Goal: Information Seeking & Learning: Check status

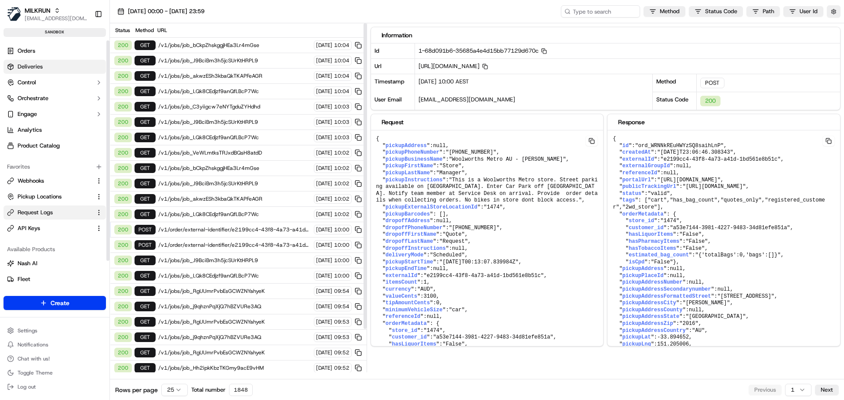
drag, startPoint x: 0, startPoint y: 0, endPoint x: 45, endPoint y: 69, distance: 81.9
click at [45, 69] on link "Deliveries" at bounding box center [55, 67] width 102 height 14
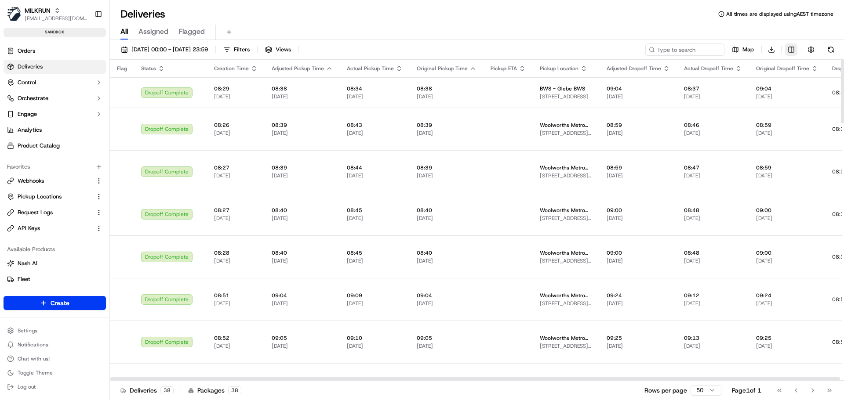
click at [792, 49] on html "MILKRUN [EMAIL_ADDRESS][DOMAIN_NAME] Toggle Sidebar sandbox Orders Deliveries C…" at bounding box center [422, 200] width 844 height 400
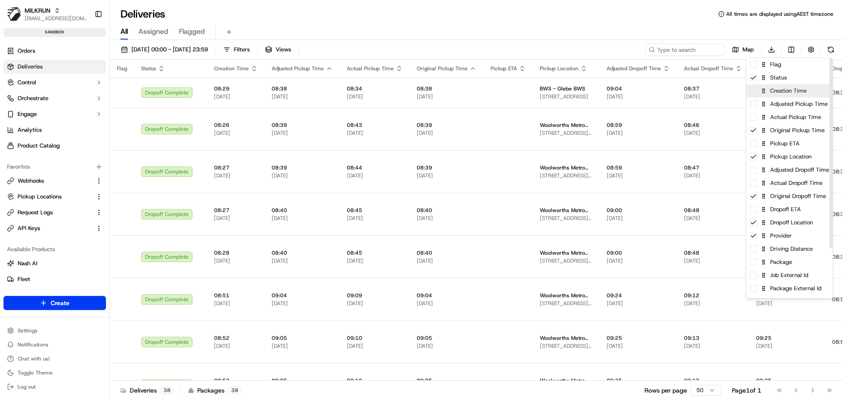
click at [752, 93] on span at bounding box center [753, 90] width 7 height 7
click at [251, 69] on html "MILKRUN [EMAIL_ADDRESS][DOMAIN_NAME] Toggle Sidebar sandbox Orders Deliveries C…" at bounding box center [422, 200] width 844 height 400
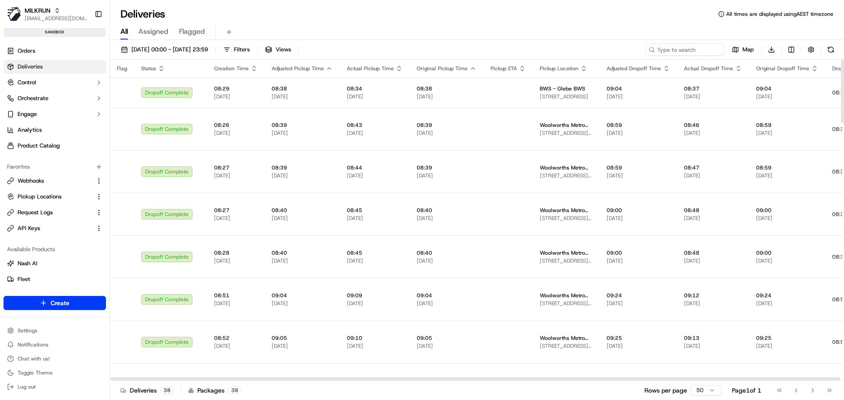
click at [251, 69] on icon "button" at bounding box center [254, 68] width 7 height 7
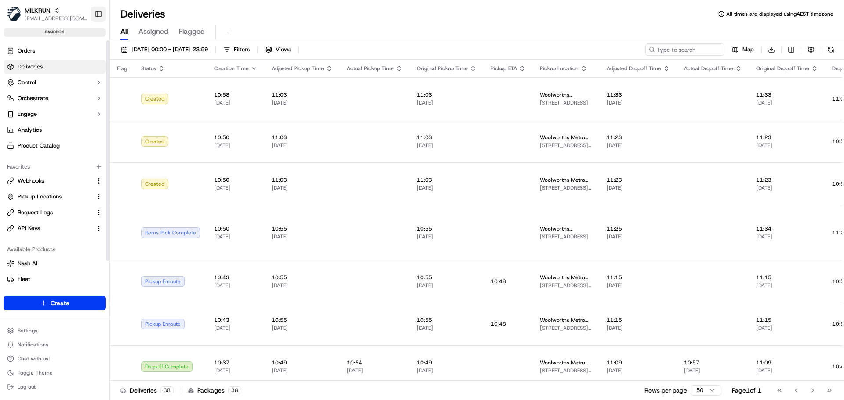
click at [102, 12] on button "Toggle Sidebar" at bounding box center [98, 14] width 15 height 15
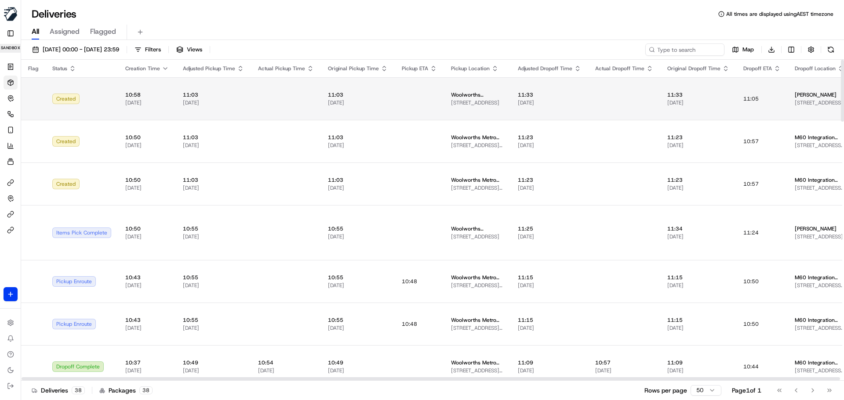
click at [769, 96] on td "11:05" at bounding box center [761, 98] width 51 height 43
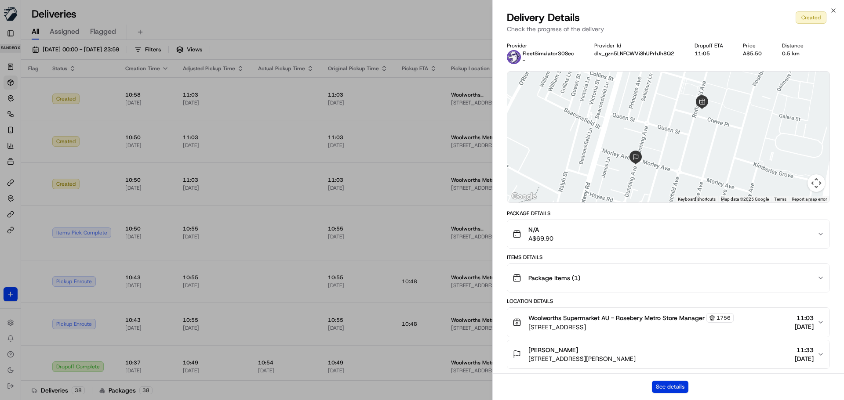
click at [676, 386] on button "See details" at bounding box center [670, 387] width 36 height 12
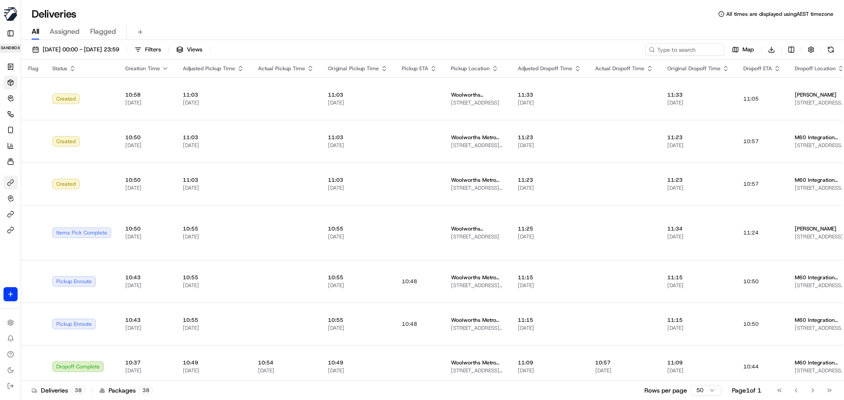
click at [4, 182] on button "Webhooks" at bounding box center [11, 183] width 14 height 14
click at [10, 218] on button "Request Logs" at bounding box center [11, 214] width 14 height 14
click at [7, 215] on button "Request Logs" at bounding box center [11, 214] width 14 height 14
click at [15, 37] on button "Toggle Sidebar" at bounding box center [11, 33] width 14 height 14
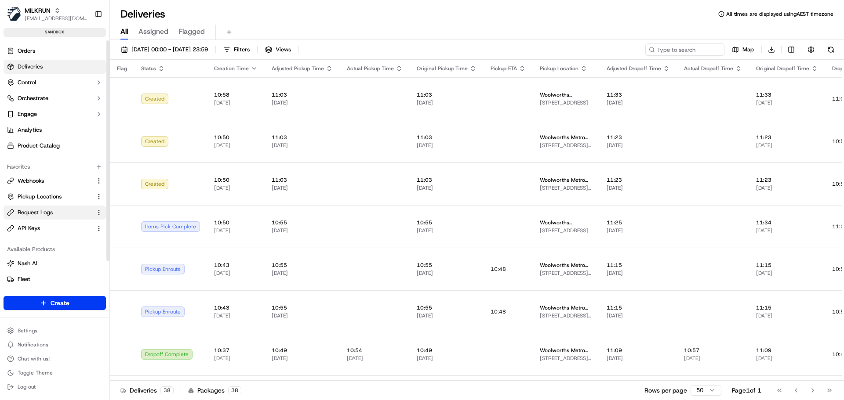
click at [47, 211] on span "Request Logs" at bounding box center [35, 213] width 35 height 8
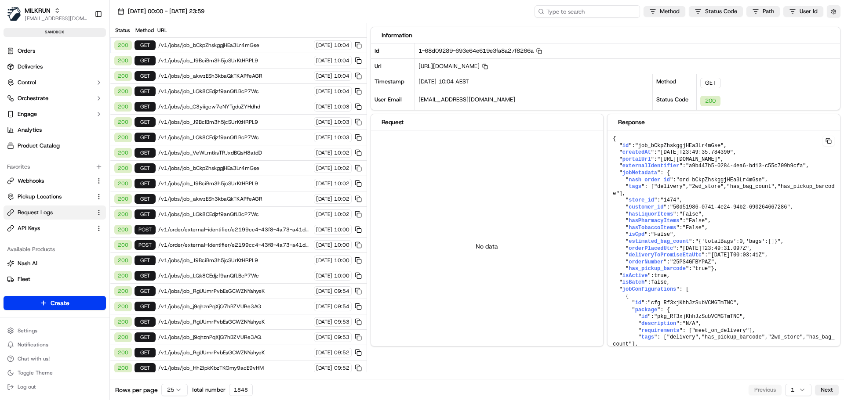
click at [586, 15] on input at bounding box center [586, 11] width 105 height 12
paste input "ord_ChNv4bCwZXemZAPzfsCtNB"
type input "ord_ChNv4bCwZXemZAPzfsCtNB"
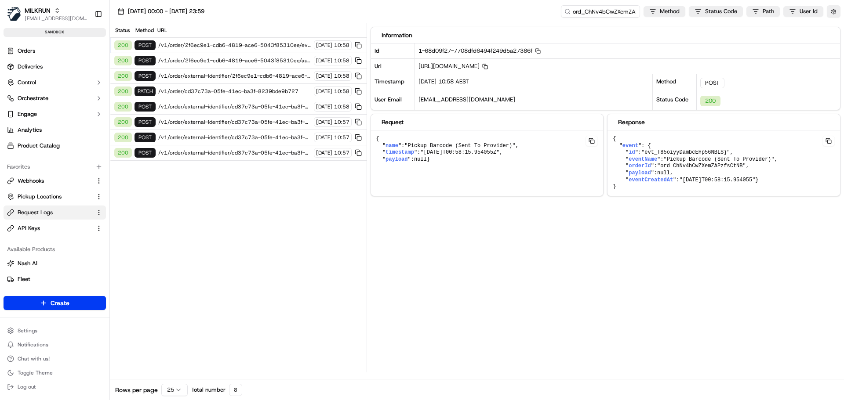
click at [200, 43] on span "/v1/order/2f6ec9e1-cdb6-4819-ace6-5043f85310ee/events" at bounding box center [234, 45] width 153 height 7
click at [203, 60] on span "/v1/order/2f6ec9e1-cdb6-4819-ace6-5043f85310ee/autodispatch" at bounding box center [234, 60] width 153 height 7
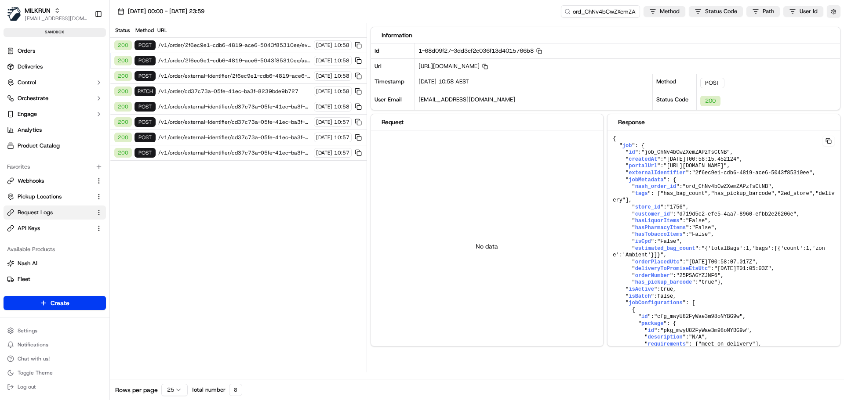
click at [196, 77] on span "/v1/order/external-identifier/2f6ec9e1-cdb6-4819-ace6-5043f85310ee" at bounding box center [234, 76] width 153 height 7
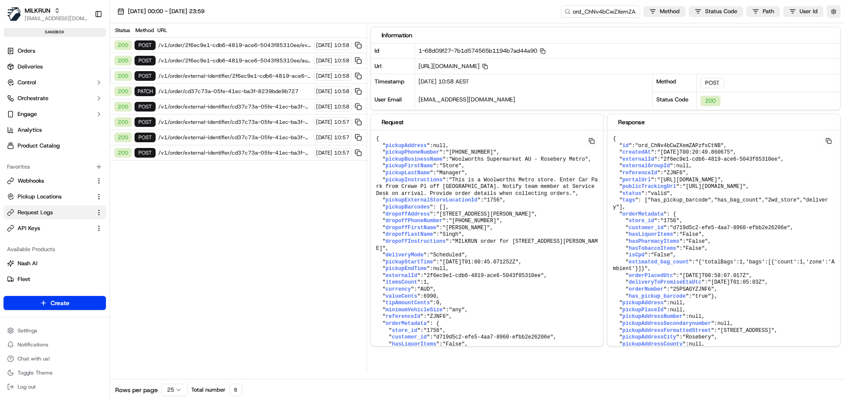
click at [202, 75] on span "/v1/order/external-identifier/2f6ec9e1-cdb6-4819-ace6-5043f85310ee" at bounding box center [234, 76] width 153 height 7
click at [212, 61] on span "/v1/order/2f6ec9e1-cdb6-4819-ace6-5043f85310ee/autodispatch" at bounding box center [234, 60] width 153 height 7
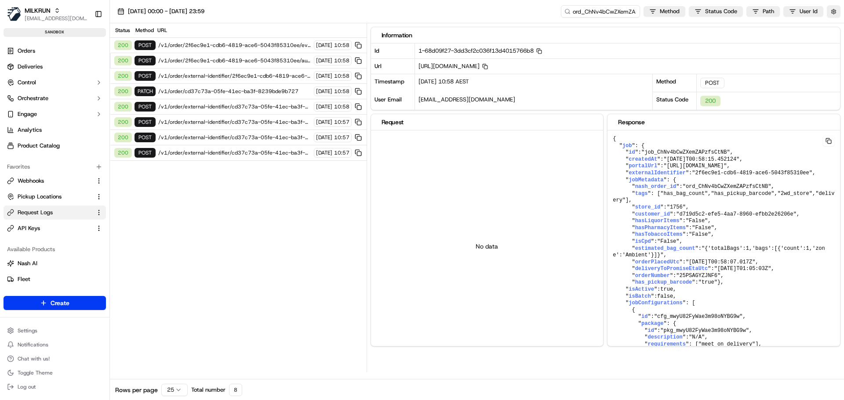
click at [201, 91] on span "/v1/order/cd37c73a-05fe-41ec-ba3f-8239bde9b727" at bounding box center [234, 91] width 153 height 7
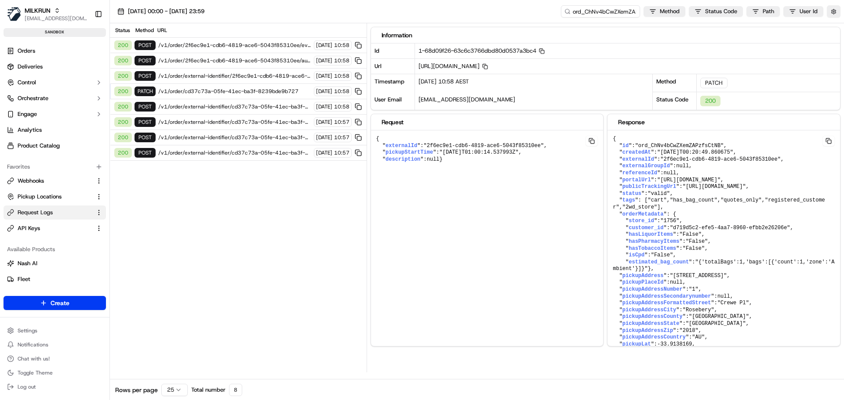
click at [200, 108] on span "/v1/order/external-identifier/cd37c73a-05fe-41ec-ba3f-8239bde9b727" at bounding box center [234, 106] width 153 height 7
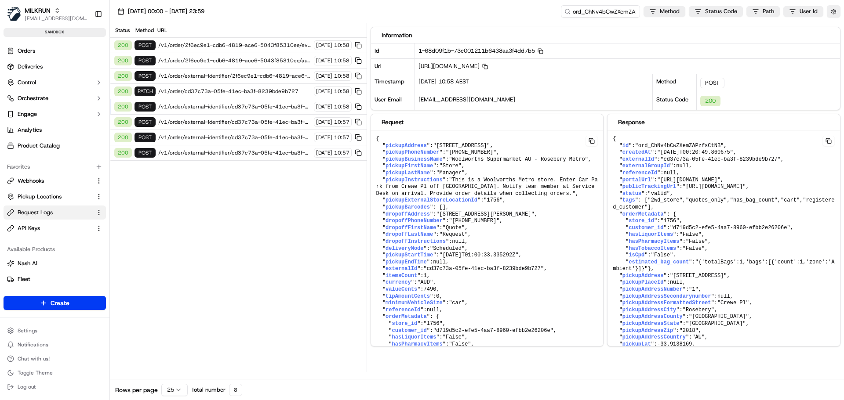
click at [204, 91] on span "/v1/order/cd37c73a-05fe-41ec-ba3f-8239bde9b727" at bounding box center [234, 91] width 153 height 7
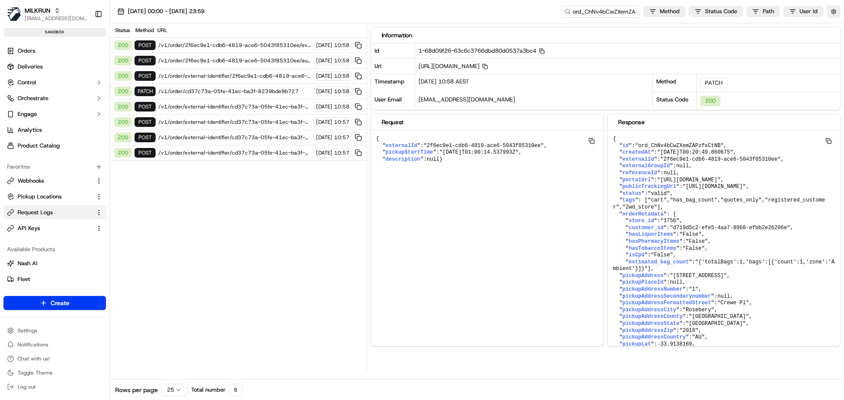
click at [206, 77] on span "/v1/order/external-identifier/2f6ec9e1-cdb6-4819-ace6-5043f85310ee" at bounding box center [234, 76] width 153 height 7
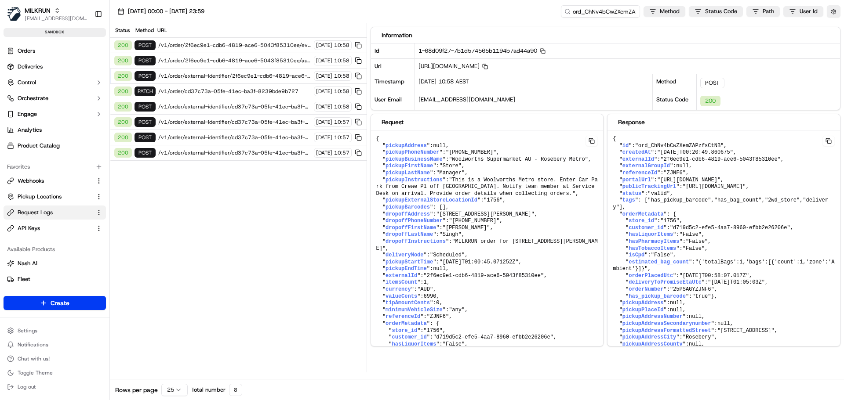
click at [212, 60] on span "/v1/order/2f6ec9e1-cdb6-4819-ace6-5043f85310ee/autodispatch" at bounding box center [234, 60] width 153 height 7
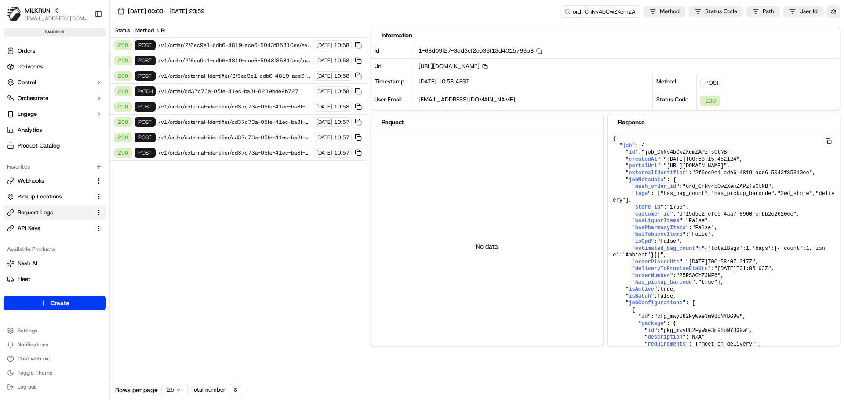
click at [210, 77] on span "/v1/order/external-identifier/2f6ec9e1-cdb6-4819-ace6-5043f85310ee" at bounding box center [234, 76] width 153 height 7
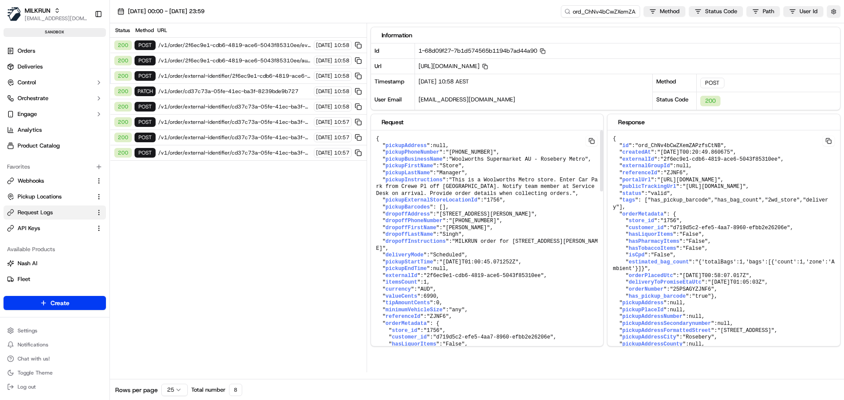
click at [592, 142] on button at bounding box center [591, 141] width 12 height 11
click at [238, 76] on span "/v1/order/external-identifier/2f6ec9e1-cdb6-4819-ace6-5043f85310ee" at bounding box center [234, 76] width 153 height 7
click at [232, 89] on span "/v1/order/cd37c73a-05fe-41ec-ba3f-8239bde9b727" at bounding box center [234, 91] width 153 height 7
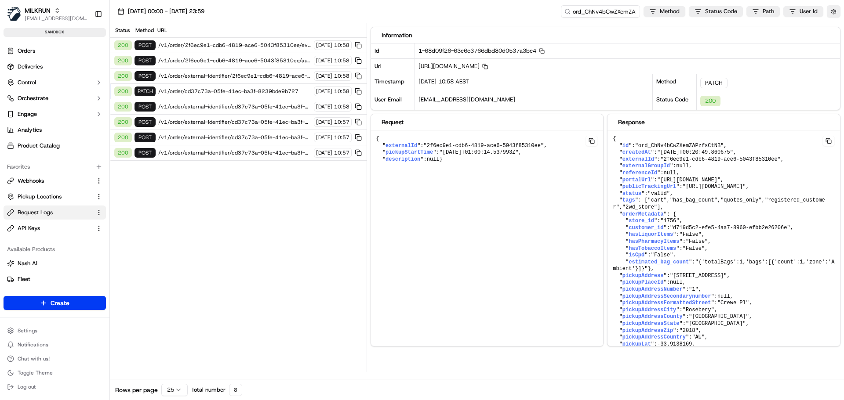
click at [240, 60] on span "/v1/order/2f6ec9e1-cdb6-4819-ace6-5043f85310ee/autodispatch" at bounding box center [234, 60] width 153 height 7
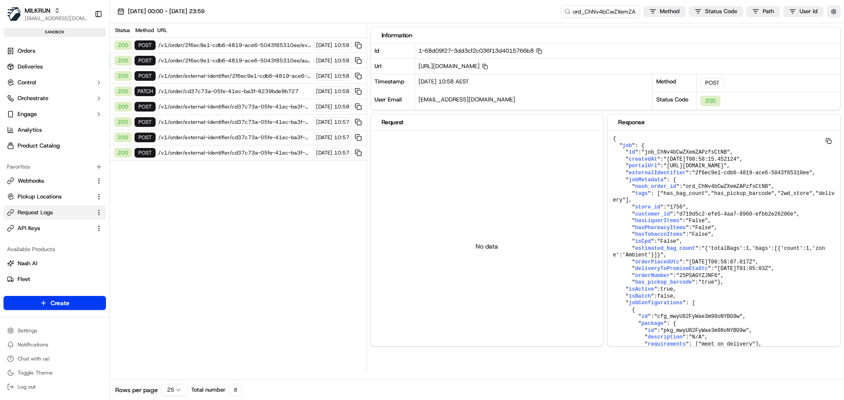
click at [234, 76] on span "/v1/order/external-identifier/2f6ec9e1-cdb6-4819-ace6-5043f85310ee" at bounding box center [234, 76] width 153 height 7
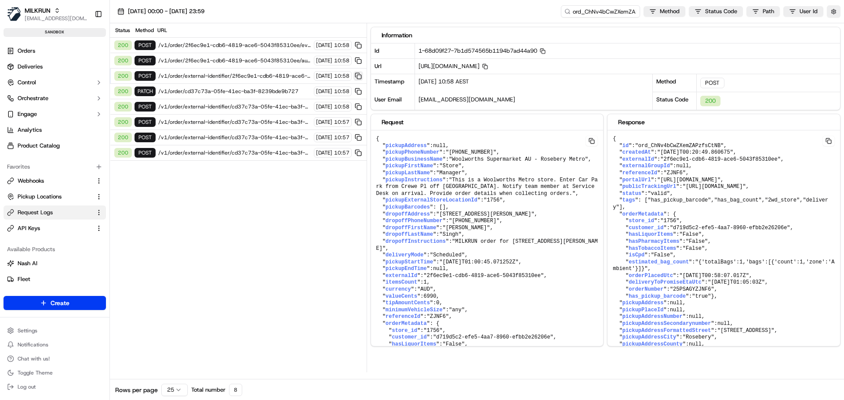
click at [357, 76] on button at bounding box center [358, 76] width 10 height 10
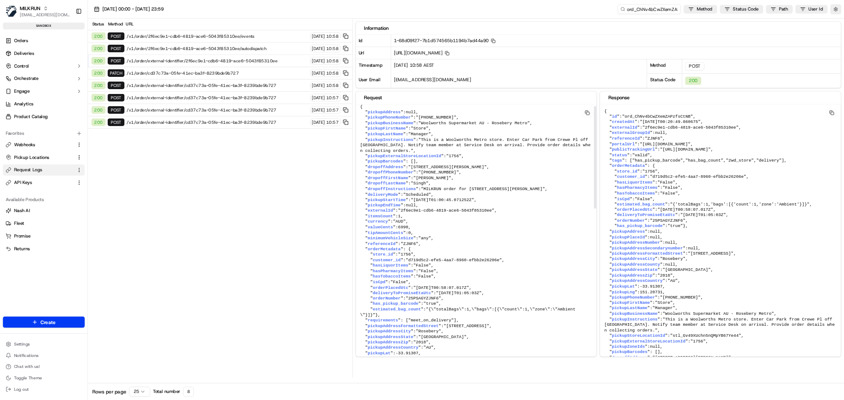
scroll to position [11, 0]
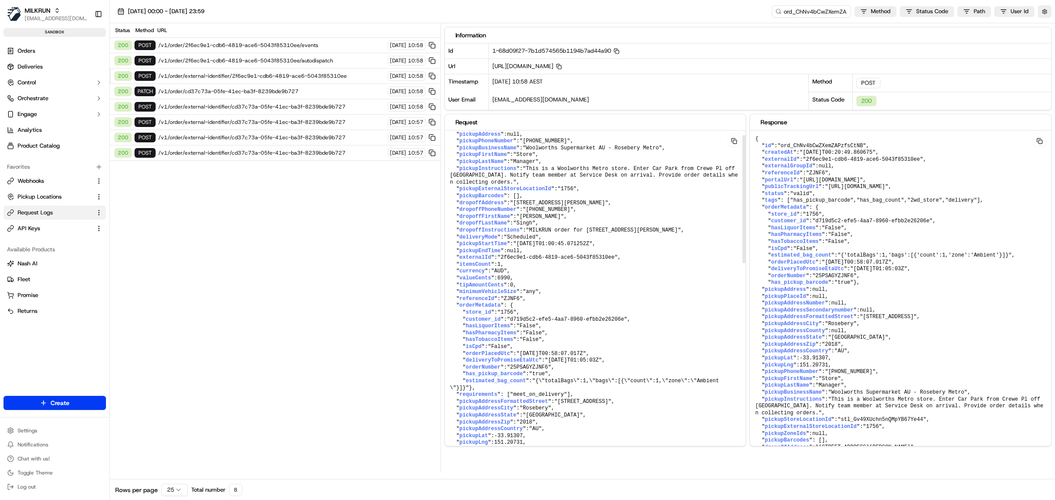
drag, startPoint x: 745, startPoint y: 192, endPoint x: 744, endPoint y: 196, distance: 4.5
click at [744, 196] on div at bounding box center [743, 199] width 3 height 128
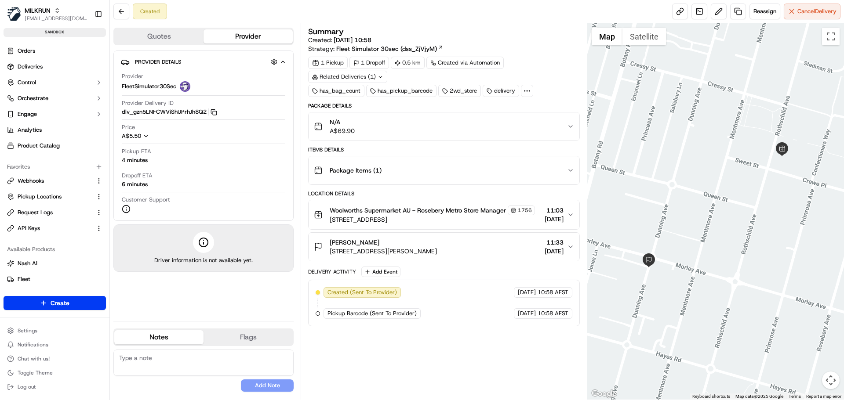
click at [530, 91] on circle at bounding box center [529, 91] width 1 height 1
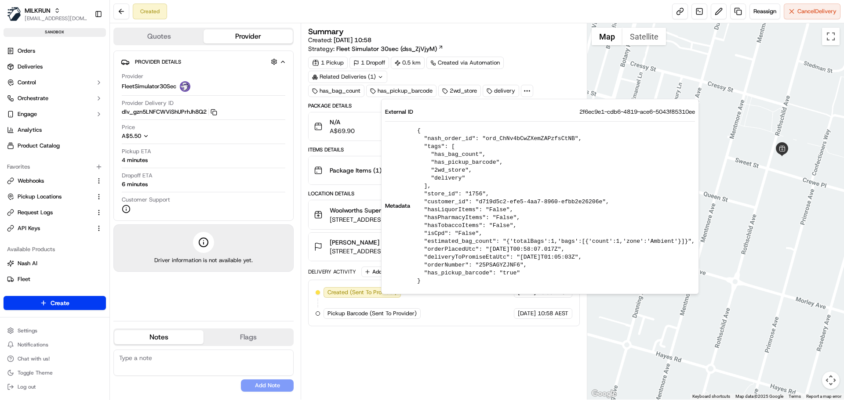
click at [494, 139] on pre "{ "nash_order_id": "ord_ChNv4bCwZXemZAPzfsCtNB", "tags": [ "has_bag_count", "ha…" at bounding box center [556, 206] width 278 height 158
copy pre "ord_ChNv4bCwZXemZAPzfsCtNB"
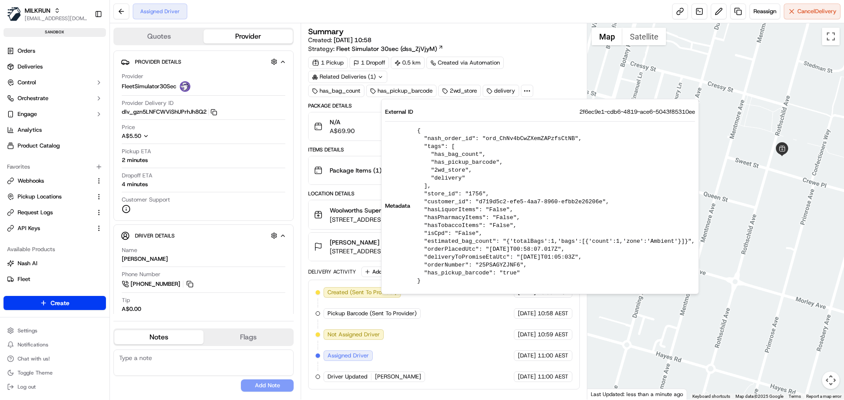
click at [518, 45] on div "Summary Created: 22/09/2025 10:58 Strategy: Fleet Simulator 30sec (dss_ZjVjyM)" at bounding box center [443, 40] width 271 height 25
